Goal: Task Accomplishment & Management: Manage account settings

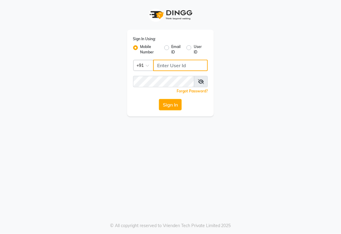
type input "987654321"
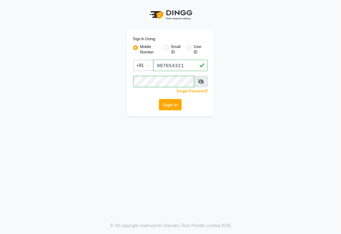
click at [194, 48] on label "User ID" at bounding box center [198, 49] width 9 height 11
click at [194, 48] on input "User ID" at bounding box center [196, 46] width 4 height 4
radio input "true"
radio input "false"
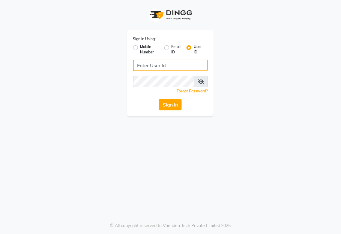
click at [181, 62] on input "Username" at bounding box center [170, 65] width 75 height 11
type input "goldenapple"
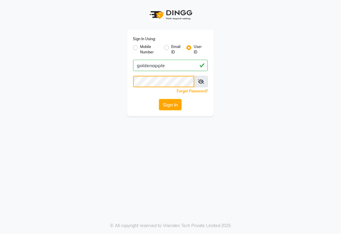
click at [79, 78] on div "Sign In Using: Mobile Number Email ID User ID goldenapple Remember me Forgot Pa…" at bounding box center [171, 58] width 288 height 116
click at [159, 99] on button "Sign In" at bounding box center [170, 104] width 23 height 11
